Goal: Communication & Community: Answer question/provide support

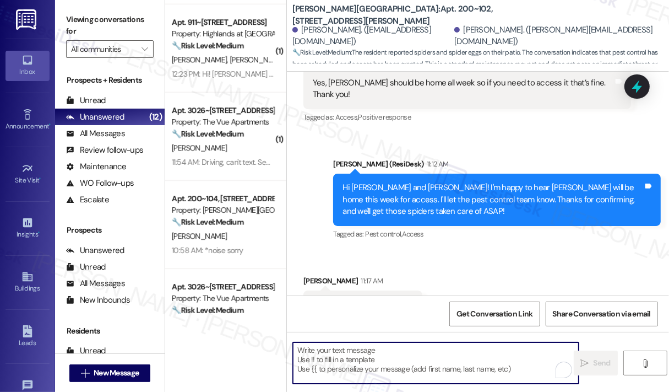
scroll to position [656, 0]
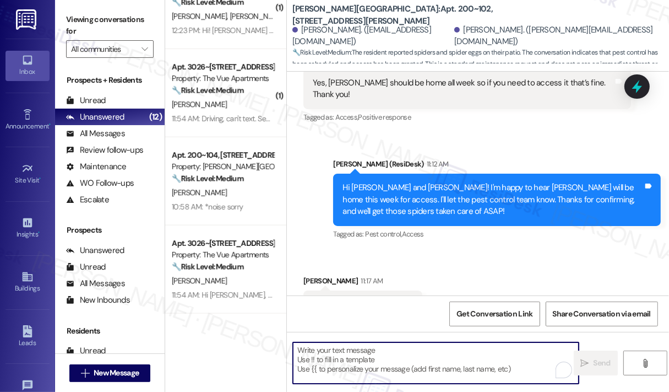
click at [523, 250] on div "Received via SMS Nick Rivera 11:17 AM Great, thank you so much! Tags and notes …" at bounding box center [478, 296] width 382 height 93
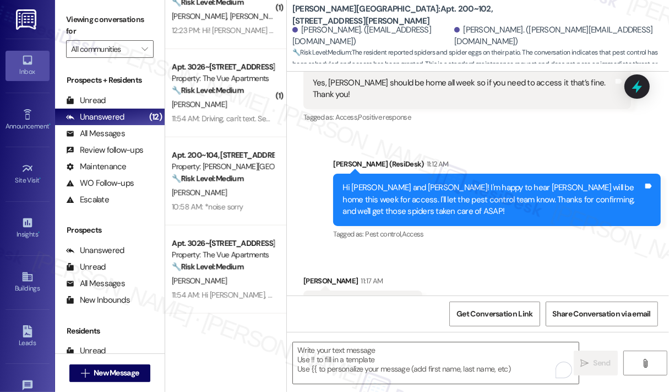
click at [522, 250] on div "Received via SMS Nick Rivera 11:17 AM Great, thank you so much! Tags and notes …" at bounding box center [478, 296] width 382 height 93
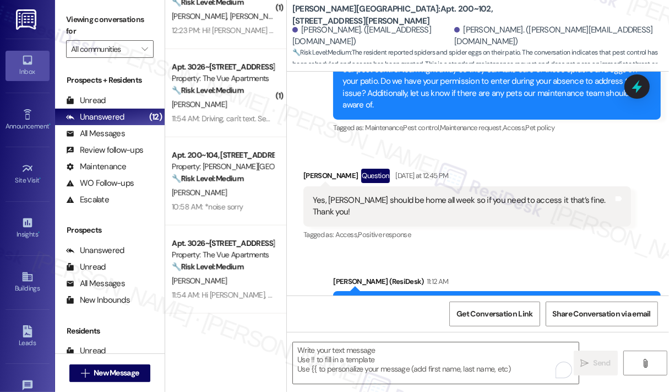
scroll to position [1626, 0]
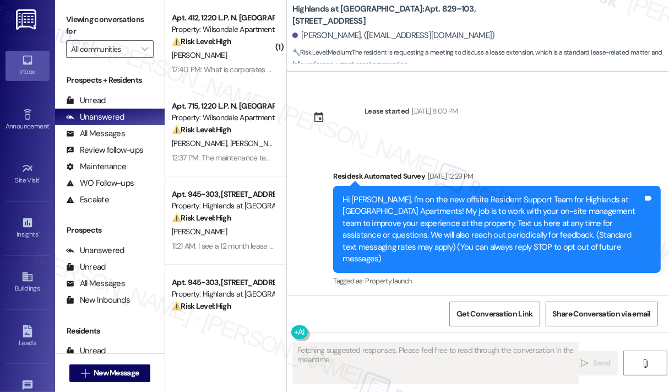
scroll to position [13566, 0]
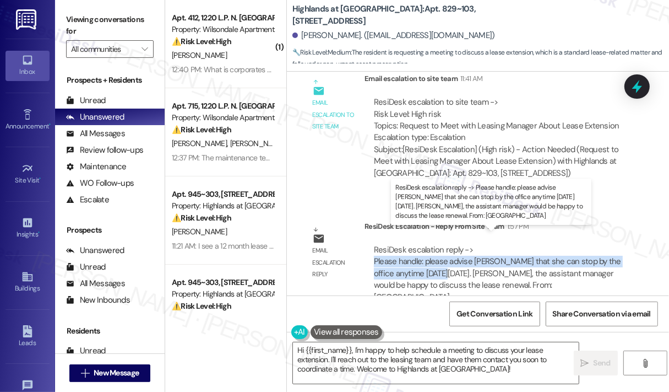
drag, startPoint x: 446, startPoint y: 260, endPoint x: 374, endPoint y: 251, distance: 72.7
click at [374, 251] on div "ResiDesk escalation reply -> Please handle: please advise [PERSON_NAME] that sh…" at bounding box center [497, 273] width 247 height 58
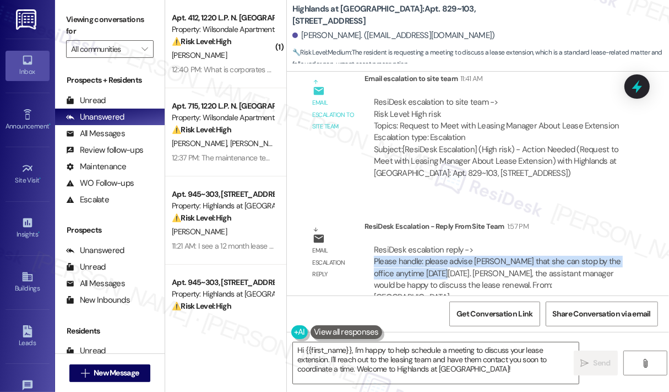
copy div "Please handle: please advise [PERSON_NAME] that she can stop by the office anyt…"
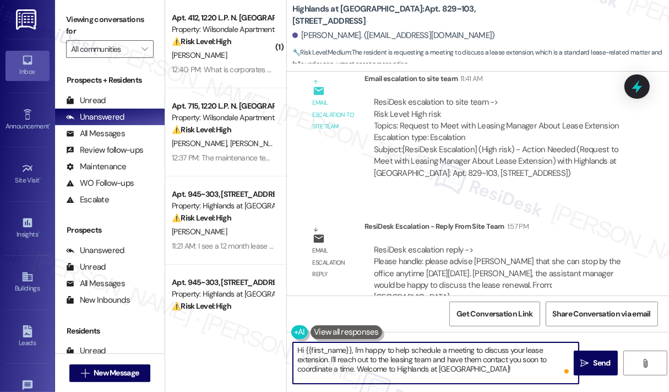
drag, startPoint x: 515, startPoint y: 369, endPoint x: 356, endPoint y: 347, distance: 160.7
click at [356, 347] on textarea "Hi {{first_name}}, I'm happy to help schedule a meeting to discuss your lease e…" at bounding box center [436, 362] width 286 height 41
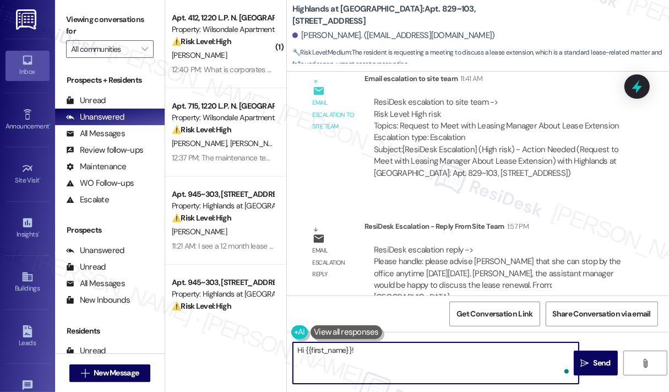
paste textarea "The site team wanted to let you know that you can stop by the office anytime [D…"
click at [411, 361] on textarea "Hi {{first_name}}! The site team wanted to let you know that you can stop by th…" at bounding box center [436, 362] width 286 height 41
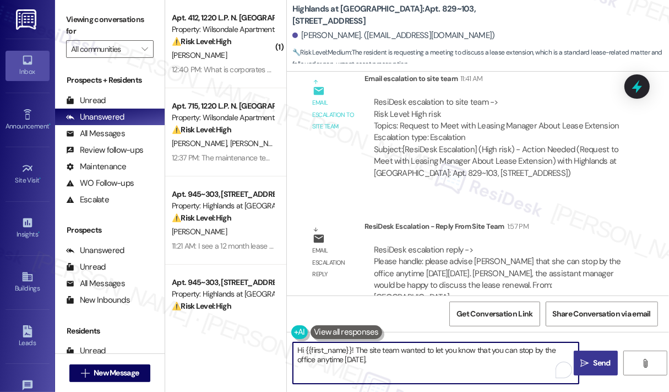
type textarea "Hi {{first_name}}! The site team wanted to let you know that you can stop by th…"
click at [600, 359] on span "Send" at bounding box center [602, 363] width 17 height 12
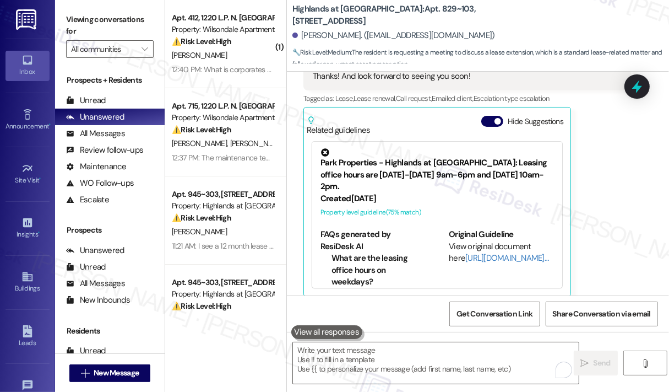
scroll to position [13050, 0]
